Goal: Transaction & Acquisition: Purchase product/service

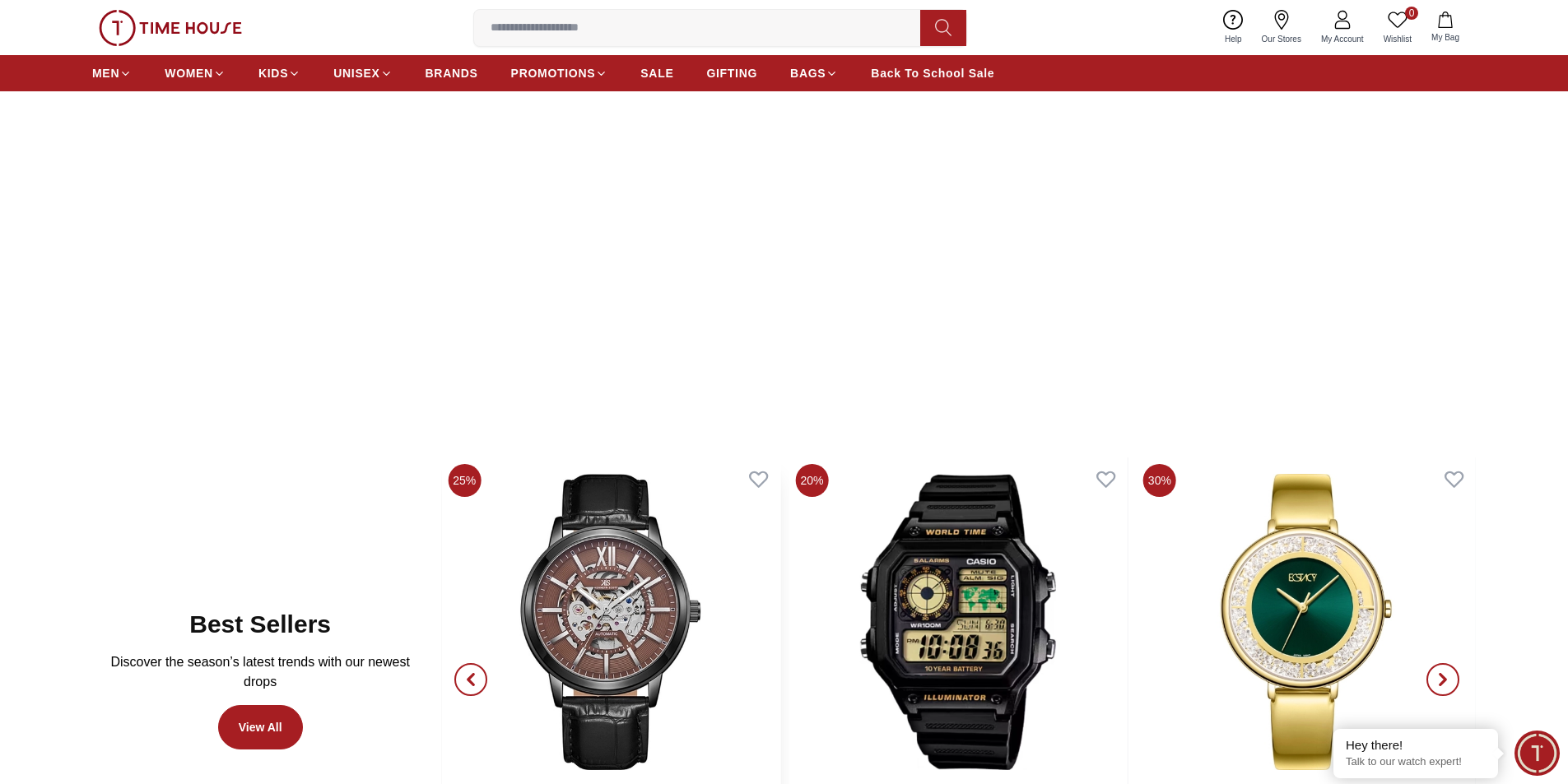
scroll to position [247, 0]
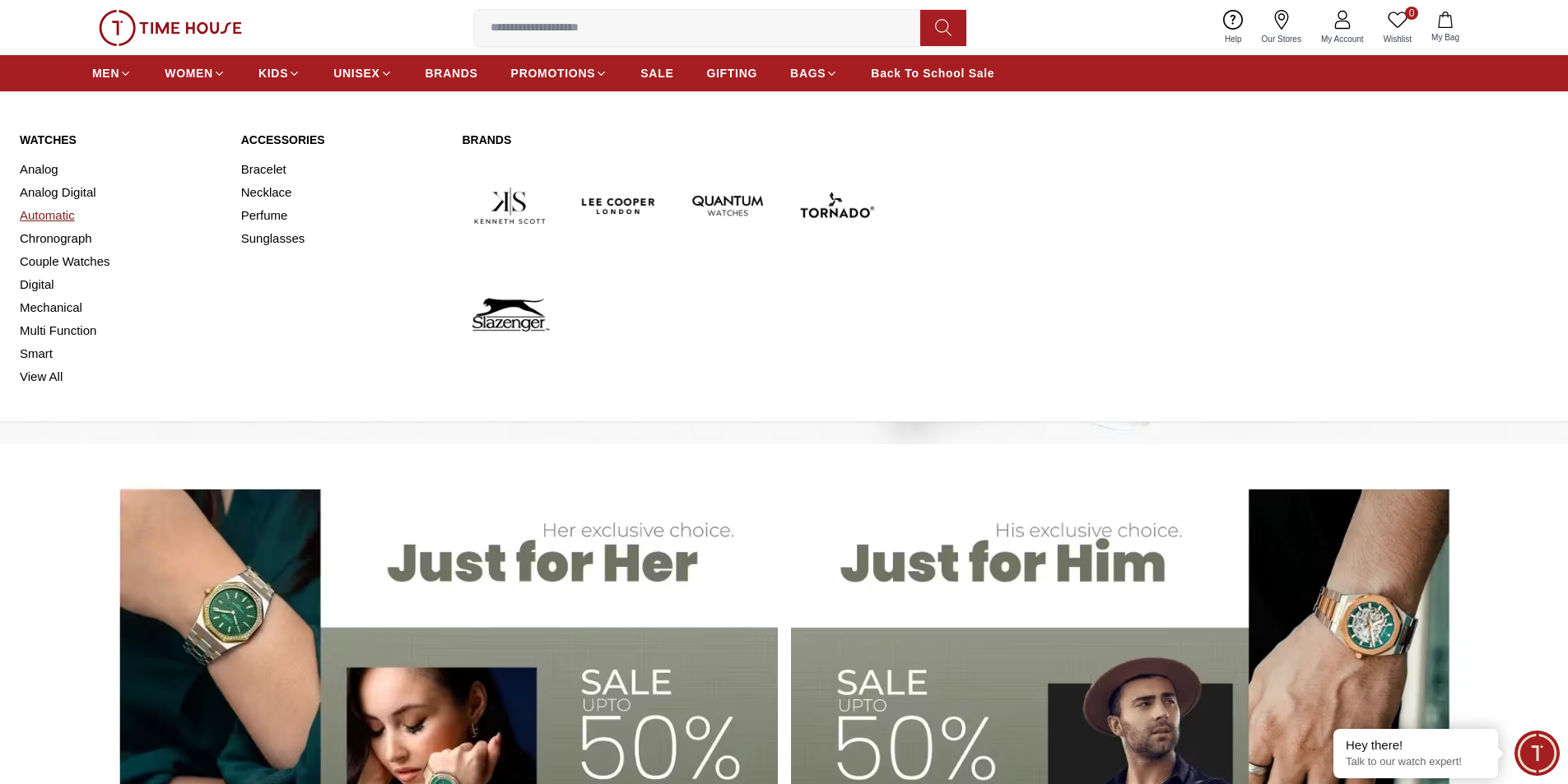
click at [77, 215] on link "Automatic" at bounding box center [120, 216] width 202 height 23
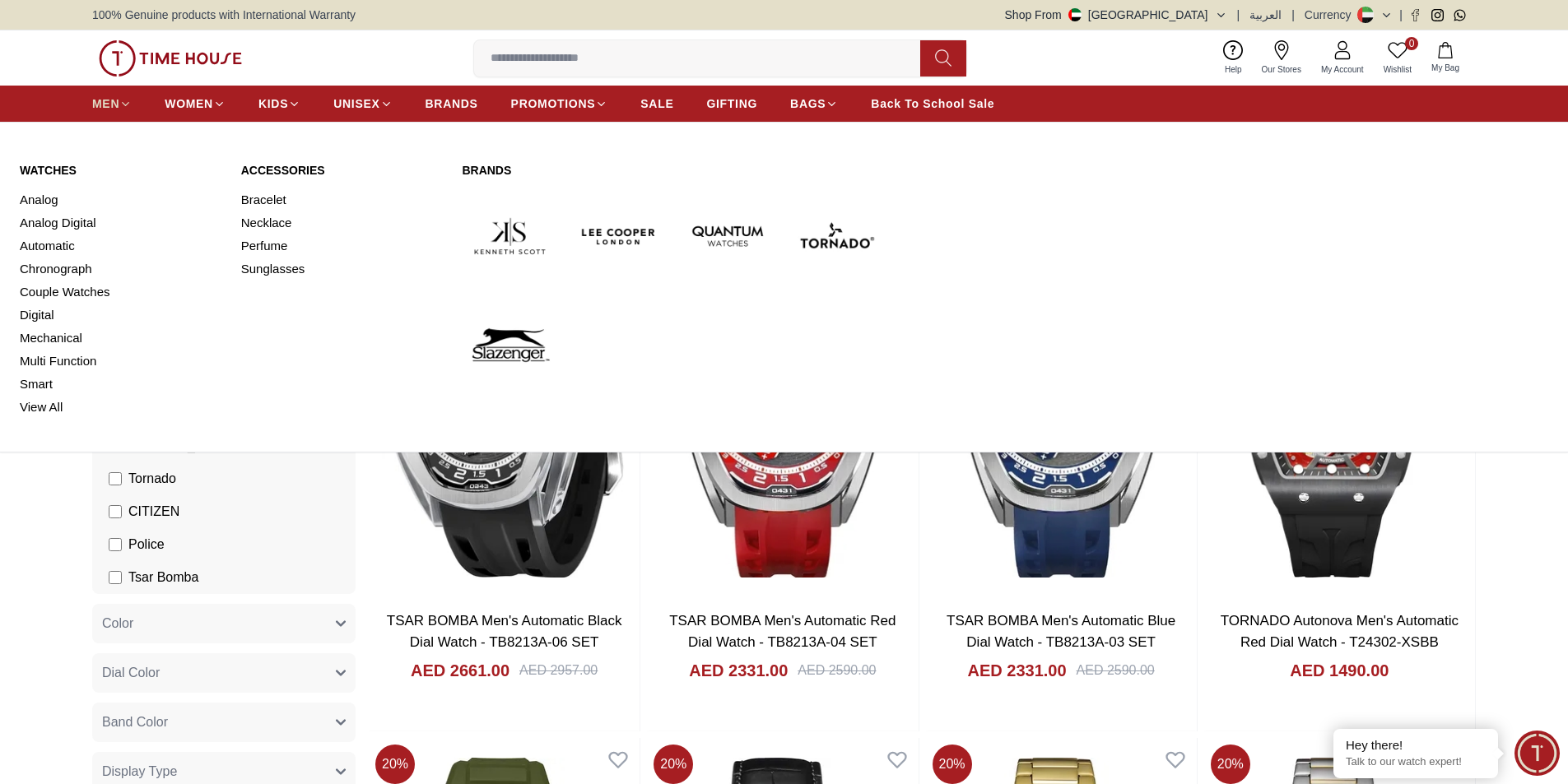
click at [102, 109] on span "MEN" at bounding box center [105, 104] width 27 height 17
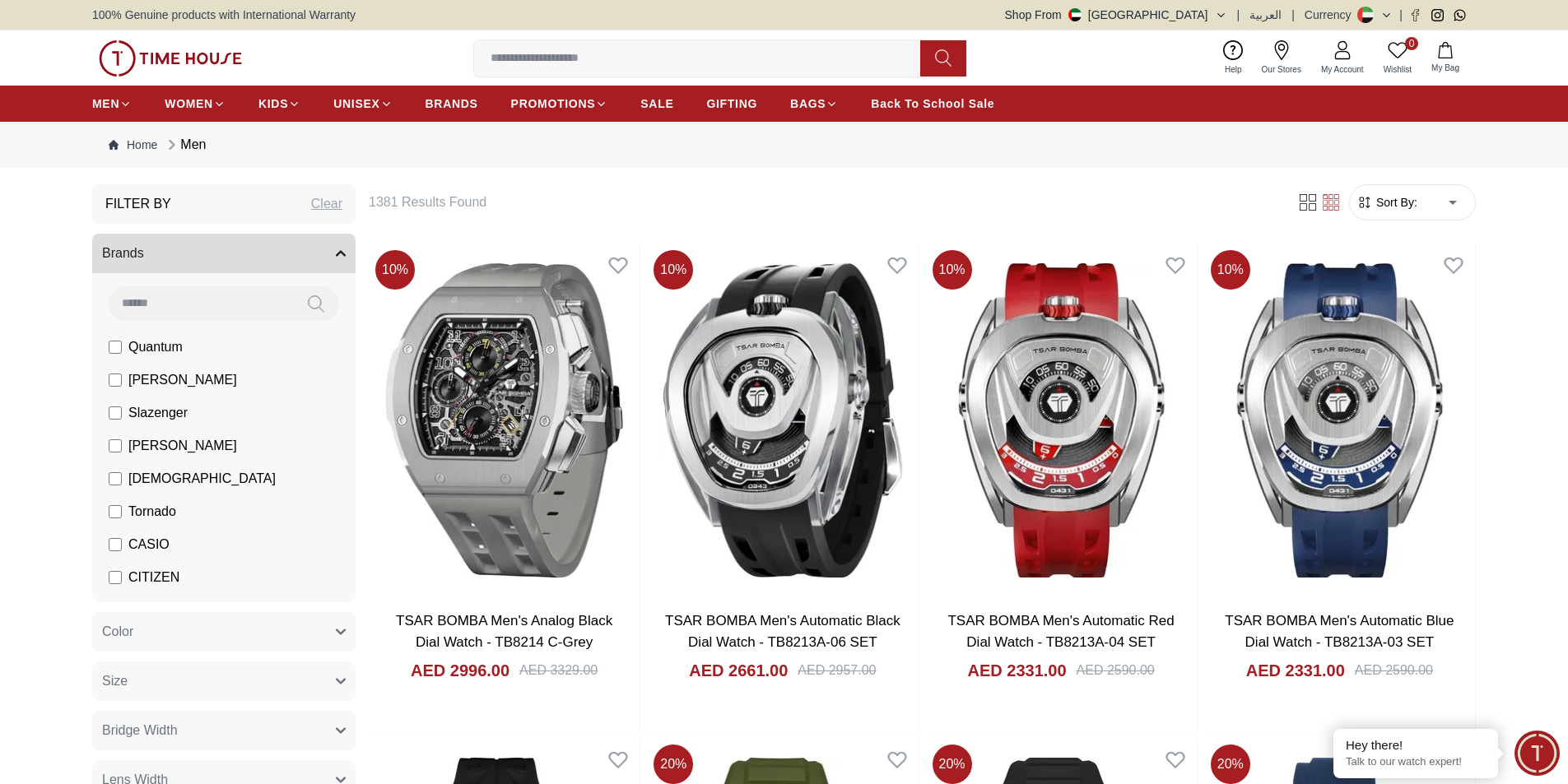
click at [191, 250] on button "Brands" at bounding box center [223, 253] width 264 height 39
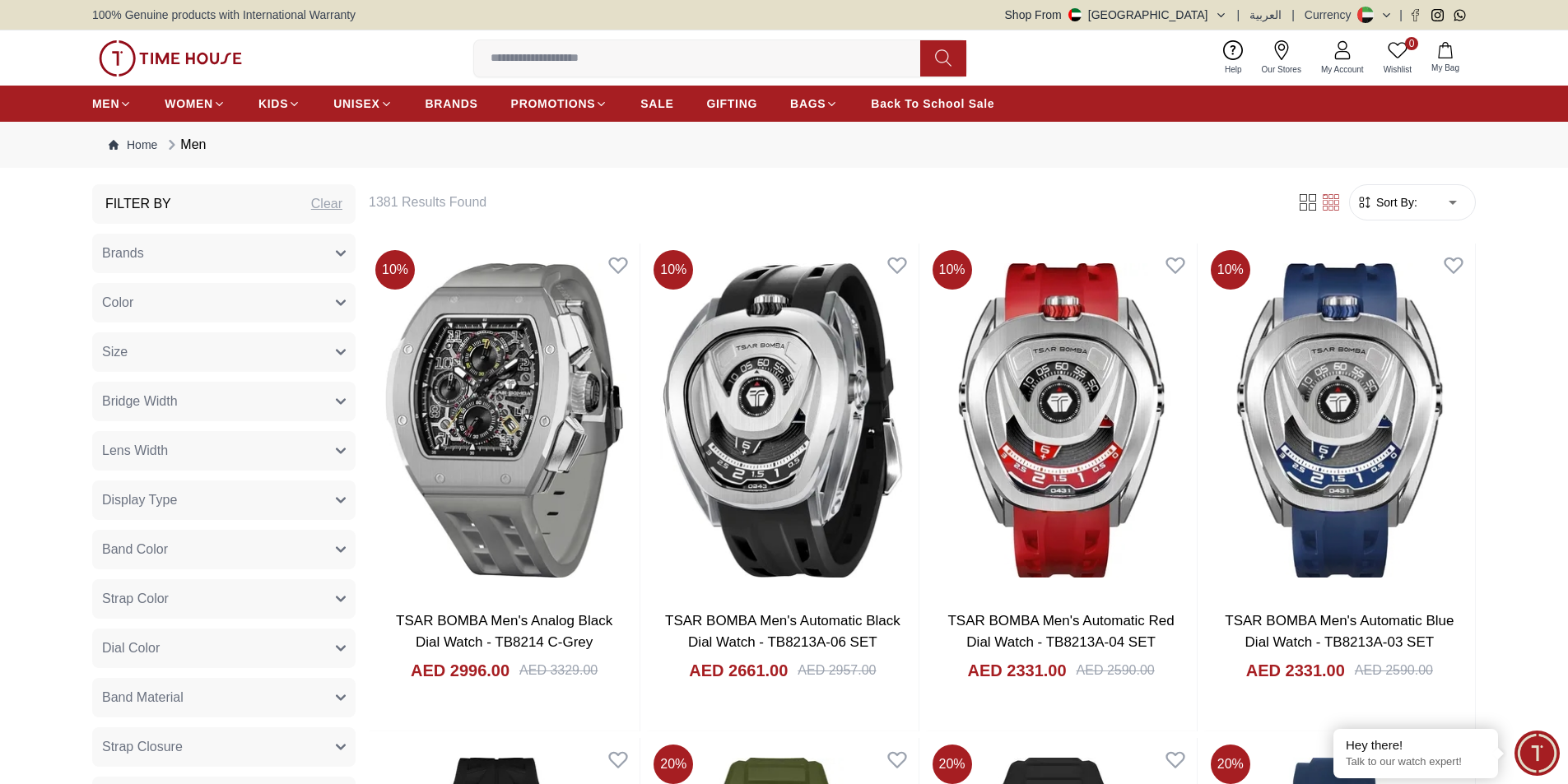
click at [334, 251] on button "Brands" at bounding box center [223, 253] width 264 height 39
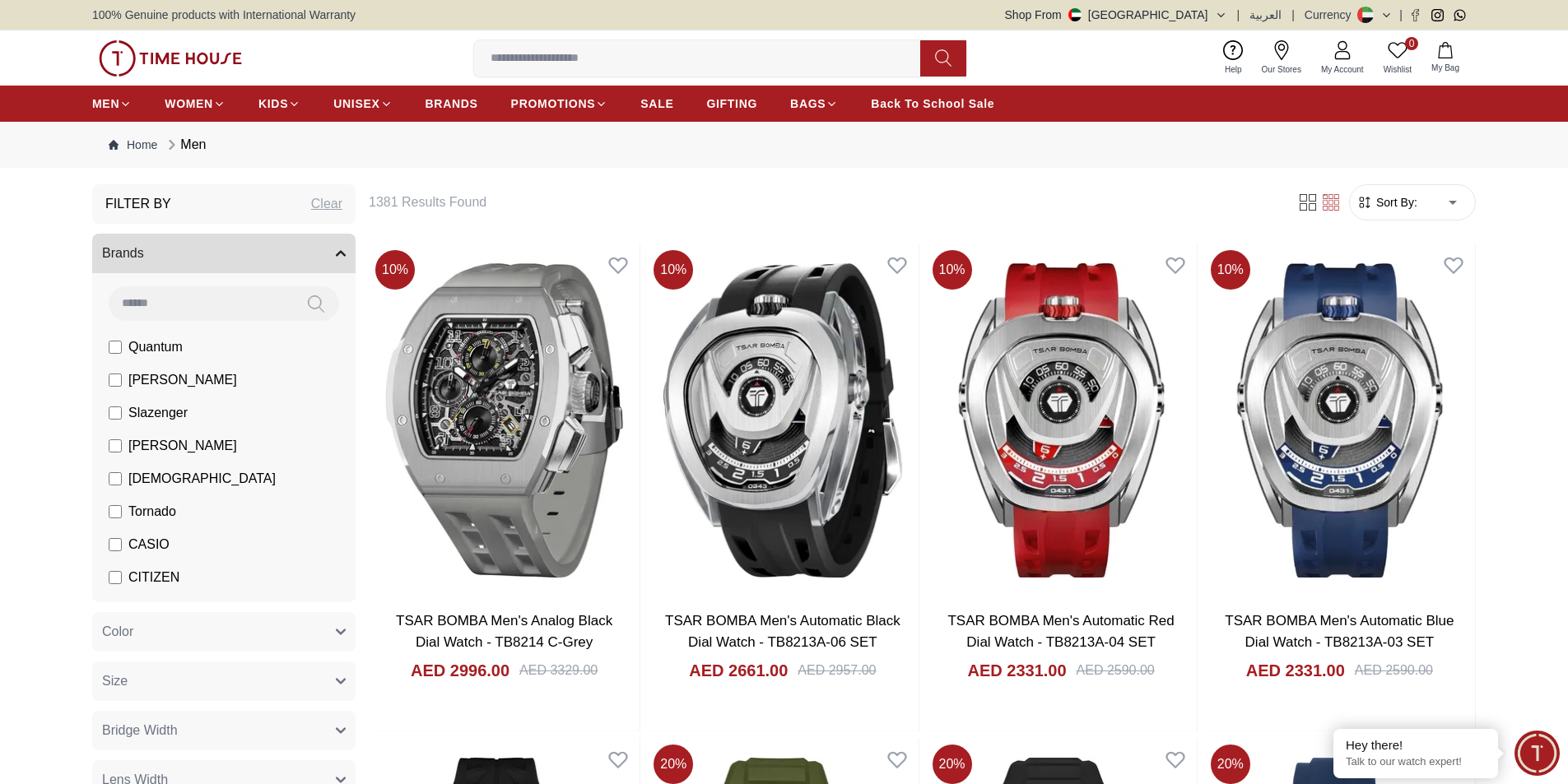
click at [293, 306] on button at bounding box center [315, 303] width 46 height 35
click at [264, 309] on input at bounding box center [201, 302] width 185 height 33
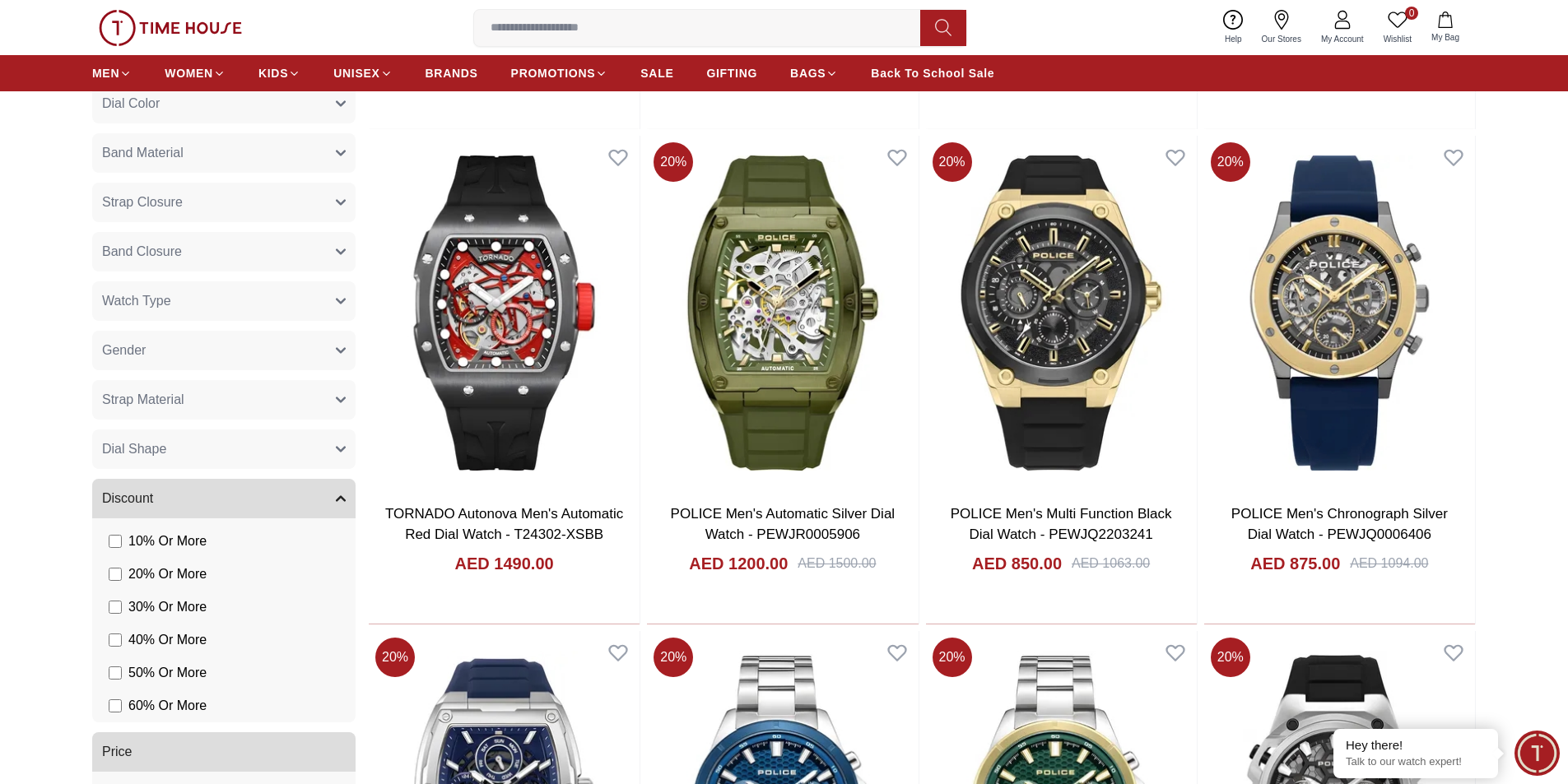
scroll to position [493, 0]
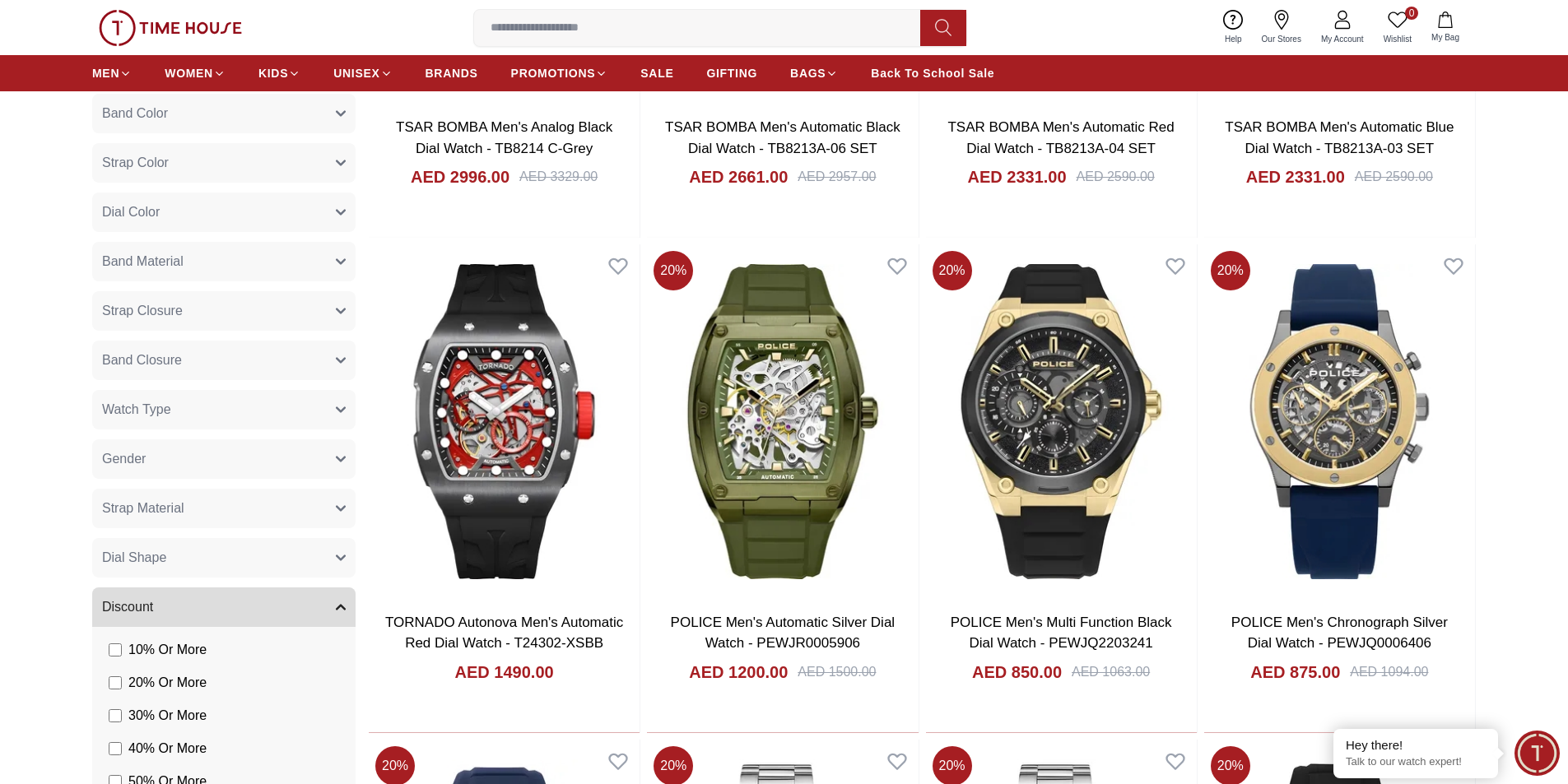
type input "*****"
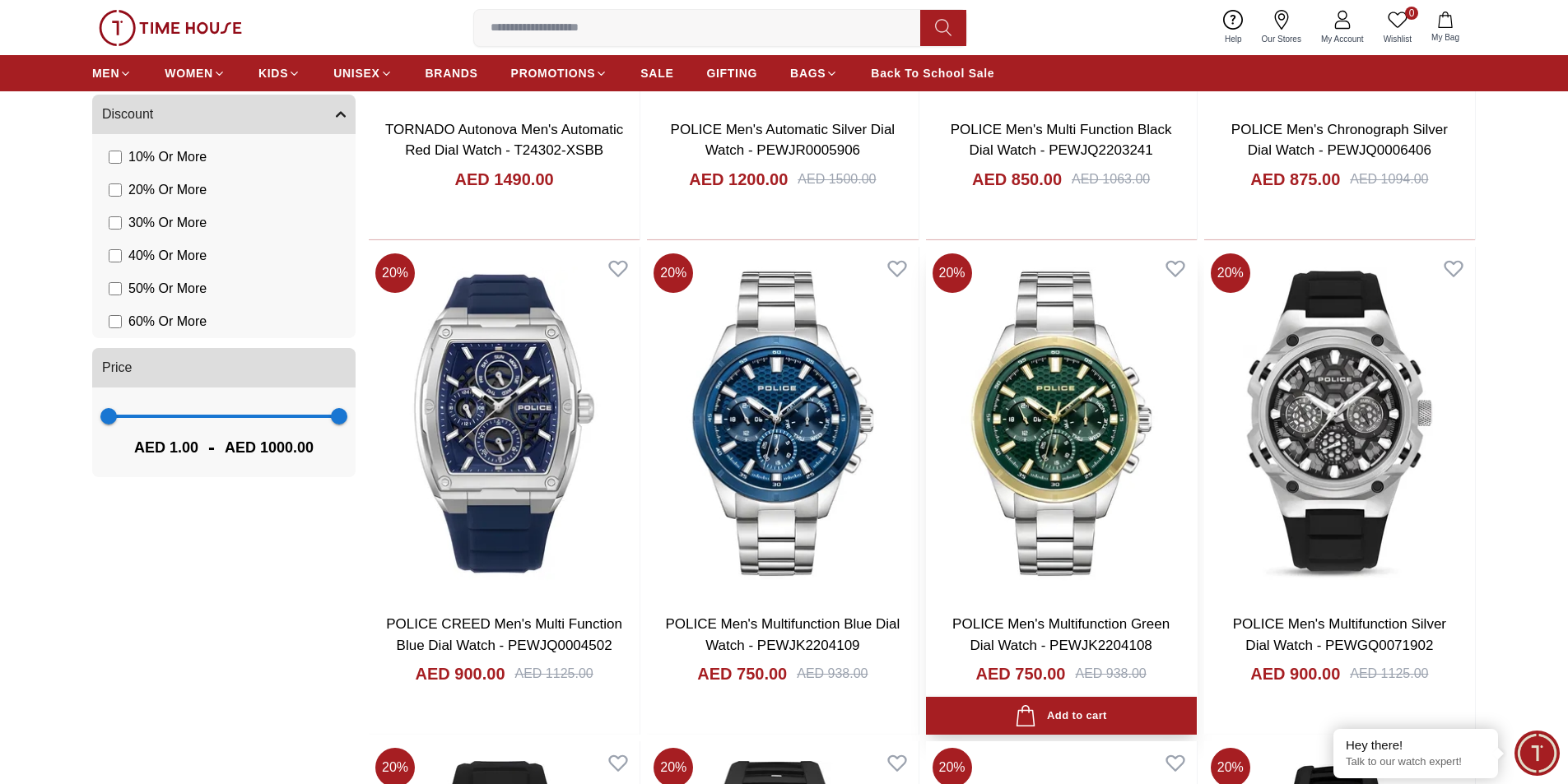
scroll to position [1152, 0]
